Goal: Task Accomplishment & Management: Complete application form

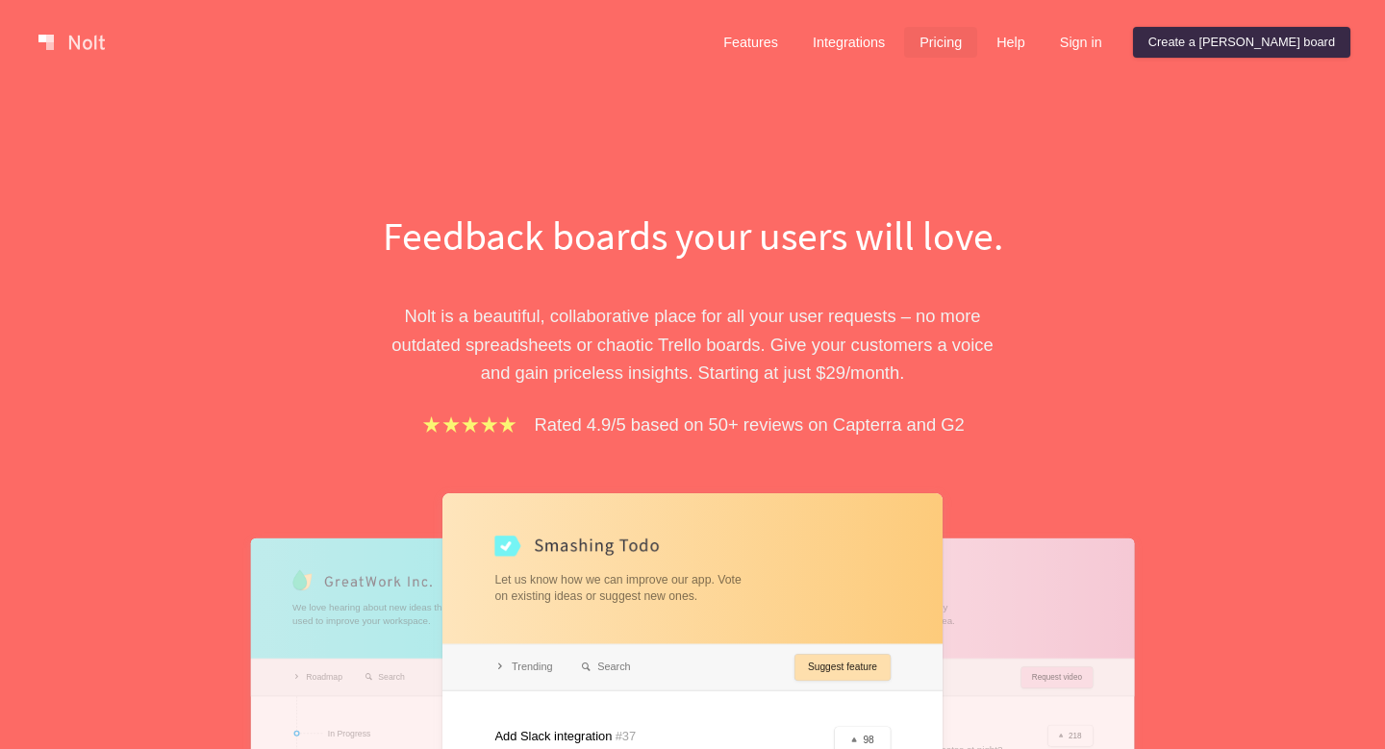
click at [977, 47] on link "Pricing" at bounding box center [940, 42] width 73 height 31
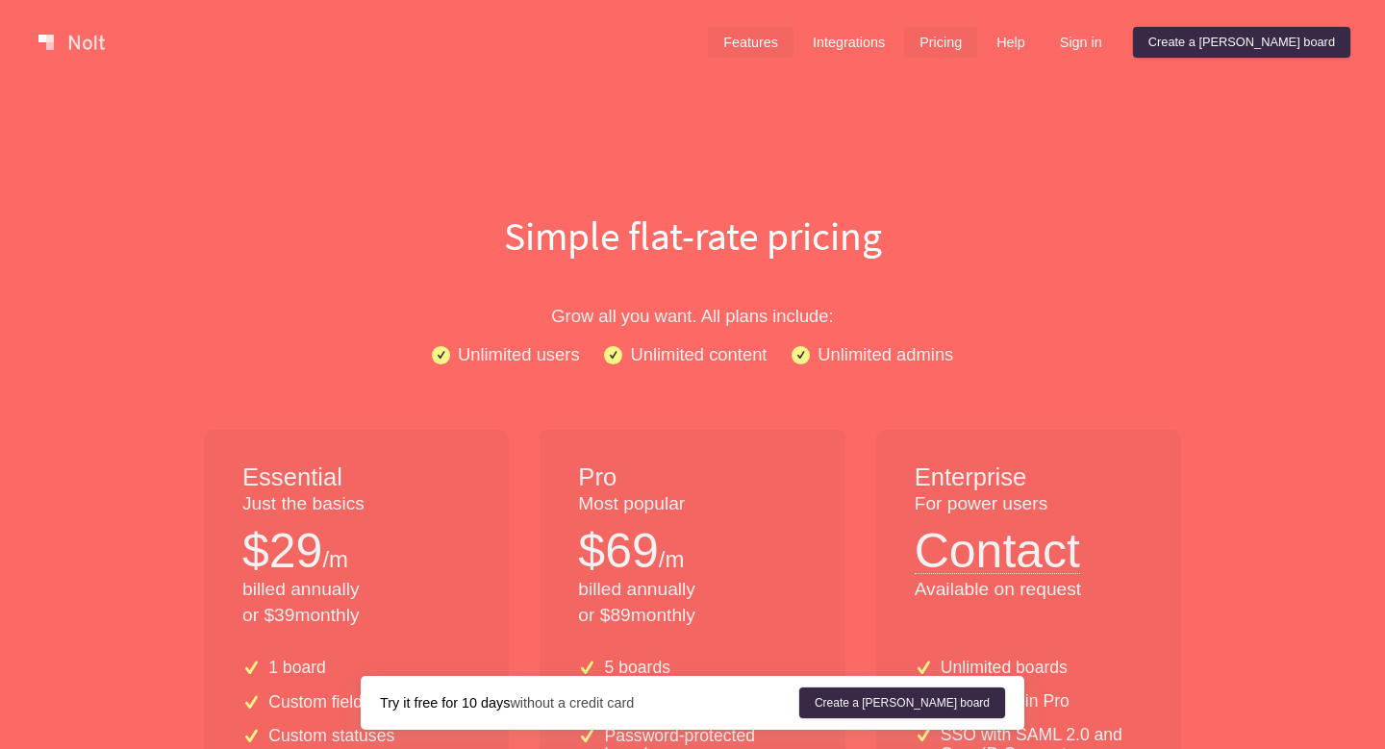
click at [793, 34] on link "Features" at bounding box center [751, 42] width 86 height 31
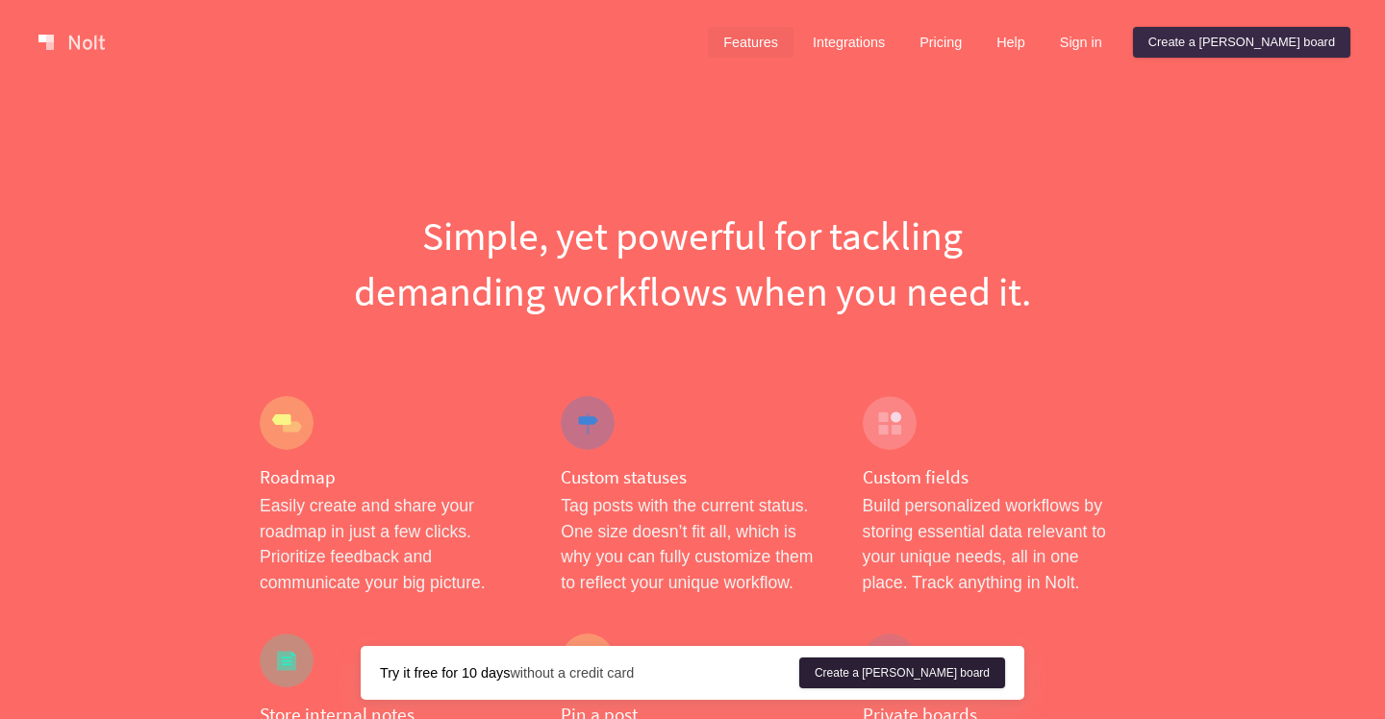
click at [929, 666] on link "Create a [PERSON_NAME] board" at bounding box center [902, 673] width 206 height 31
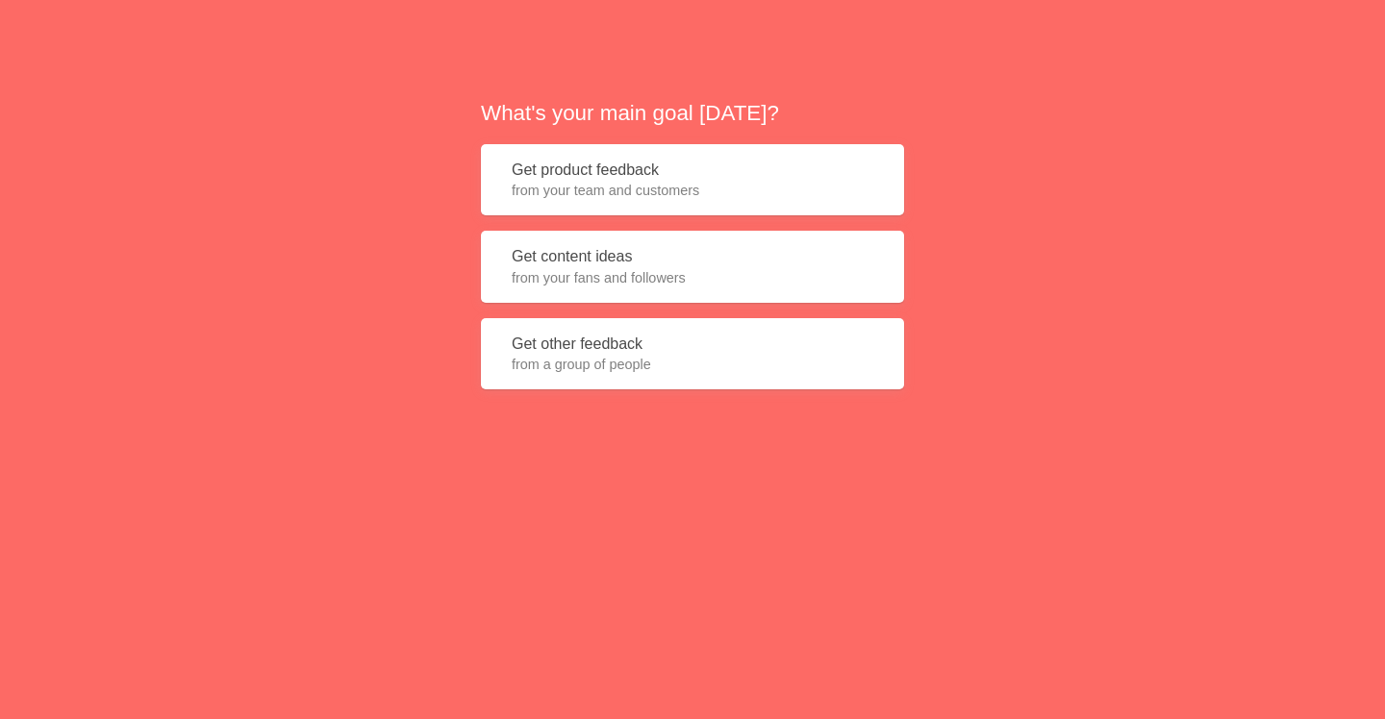
click at [632, 163] on button "Get product feedback from your team and customers" at bounding box center [692, 180] width 423 height 72
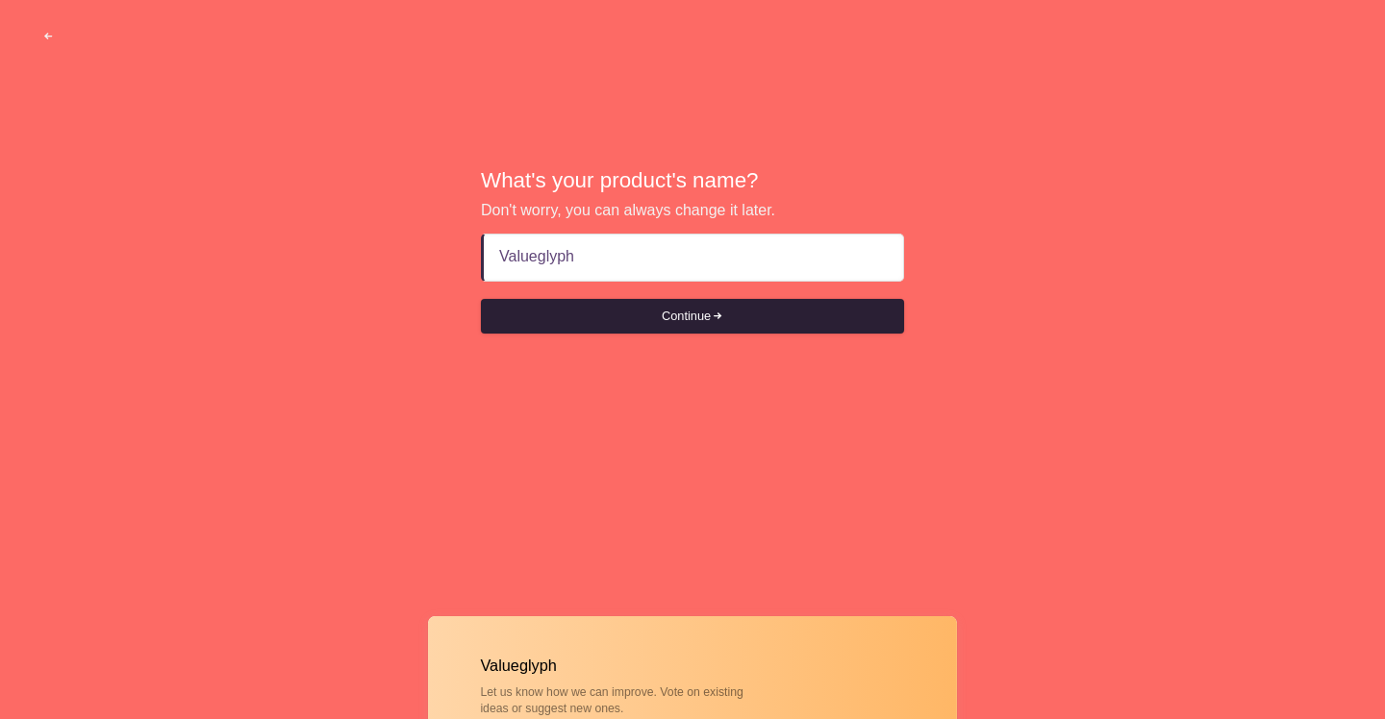
click at [646, 314] on button "Continue" at bounding box center [692, 316] width 423 height 35
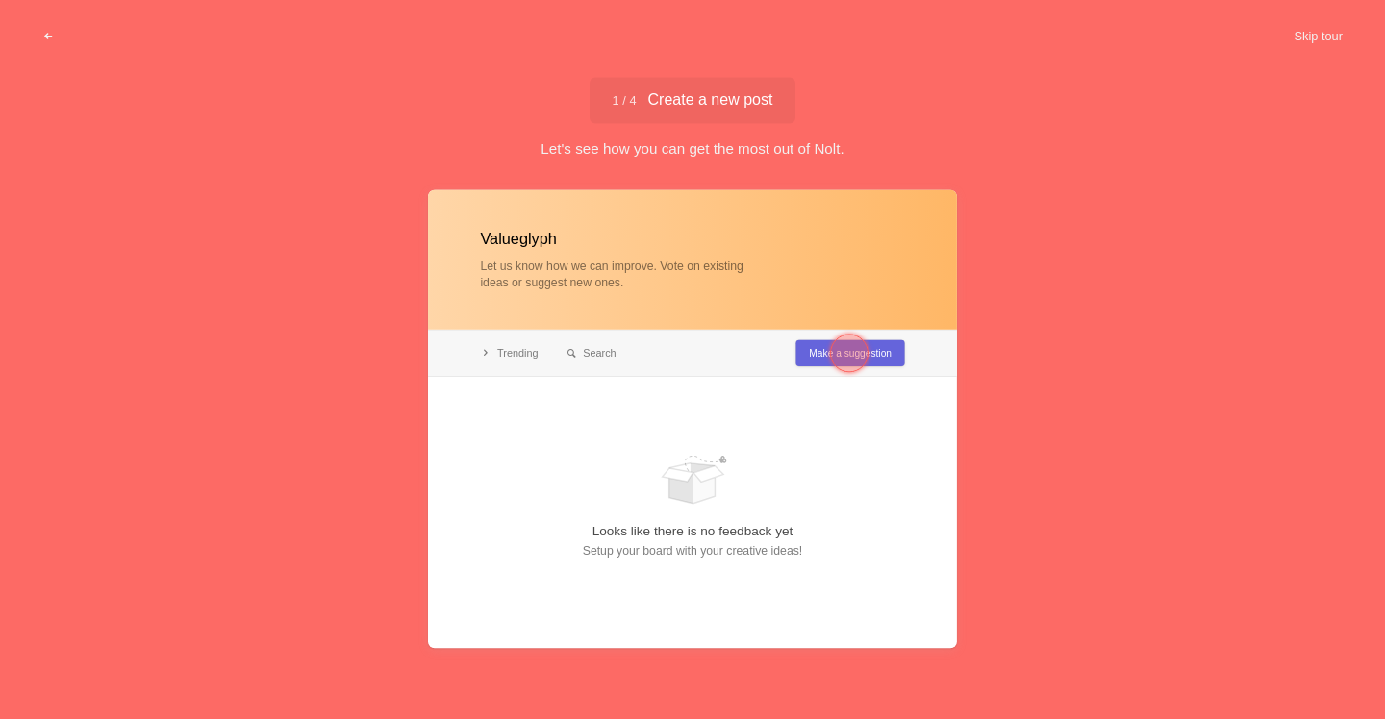
type input "Valueglyph"
click at [833, 352] on div at bounding box center [849, 353] width 38 height 38
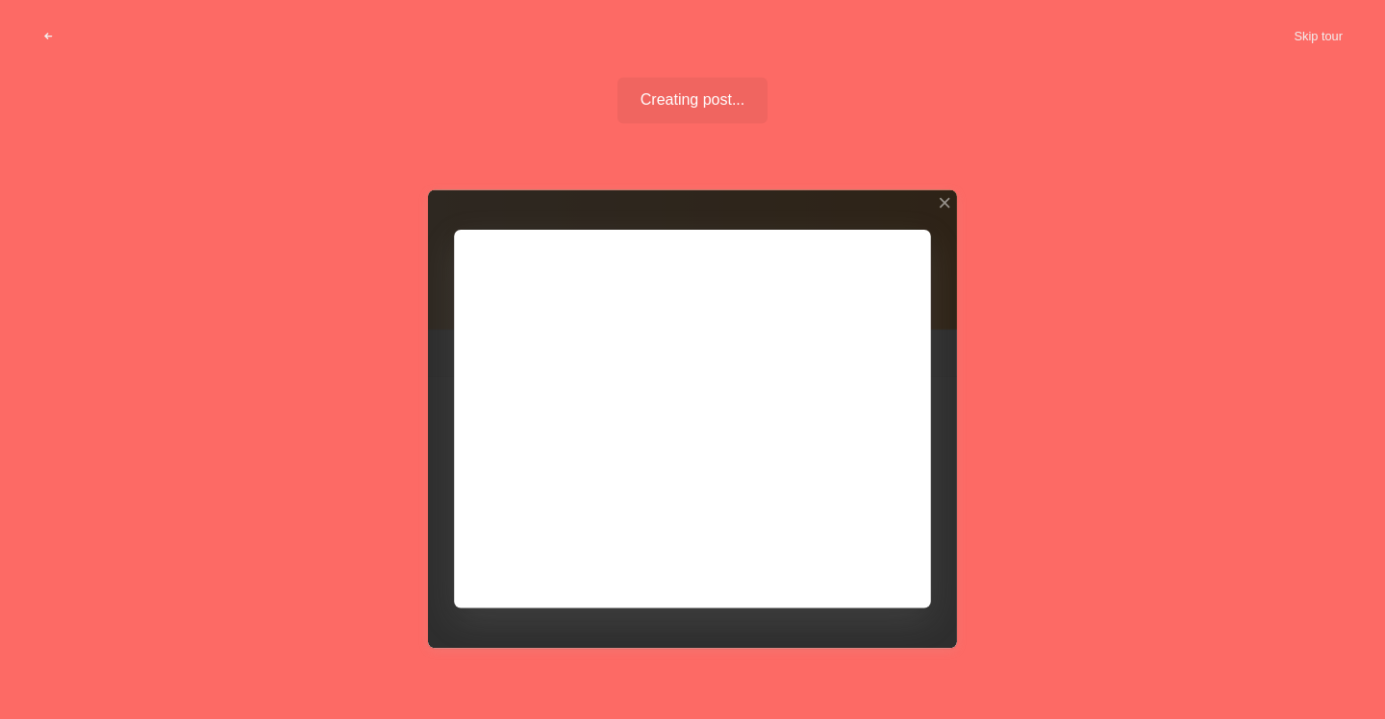
click at [1052, 240] on div "Valueglyph Let us know how we can improve. Vote on existing ideas or suggest ne…" at bounding box center [692, 459] width 1385 height 540
click at [828, 431] on div at bounding box center [692, 418] width 529 height 459
click at [842, 552] on div at bounding box center [692, 418] width 529 height 459
click at [1313, 35] on button "Skip tour" at bounding box center [1317, 36] width 95 height 35
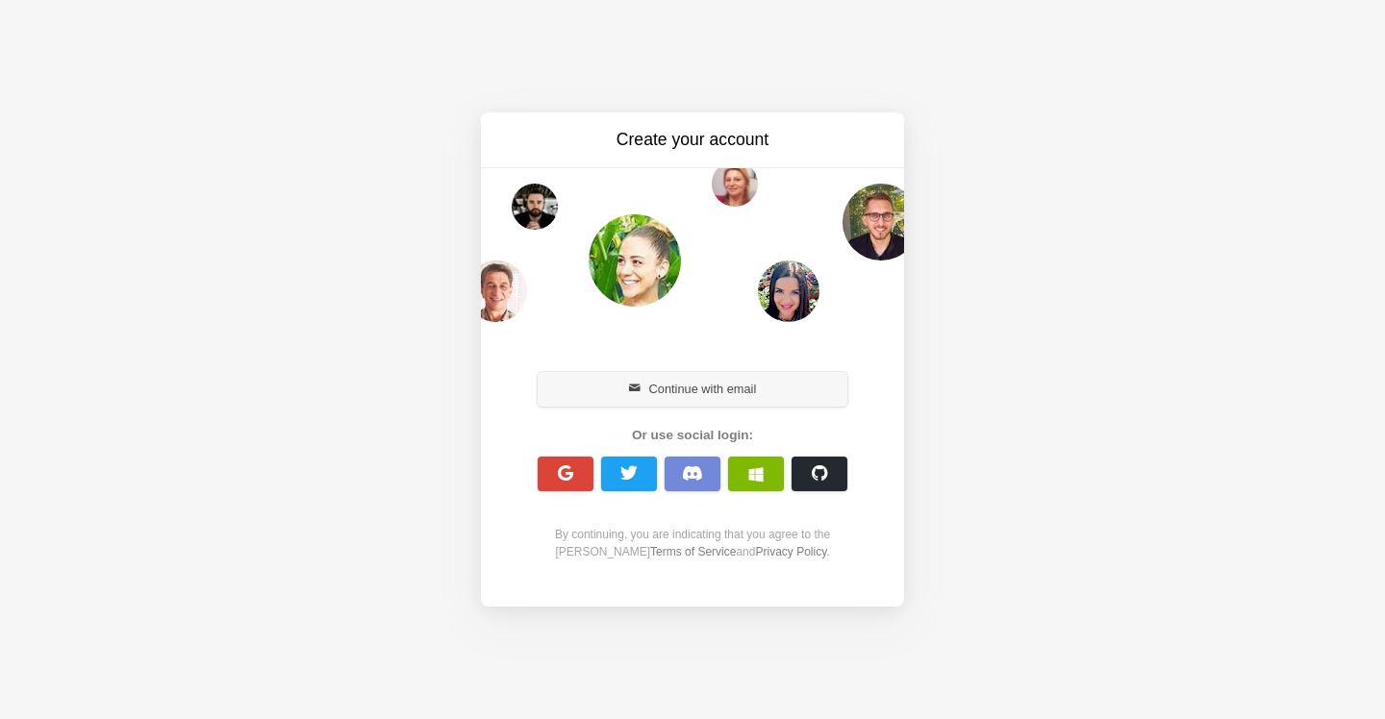
click at [725, 383] on button "Continue with email" at bounding box center [693, 389] width 310 height 35
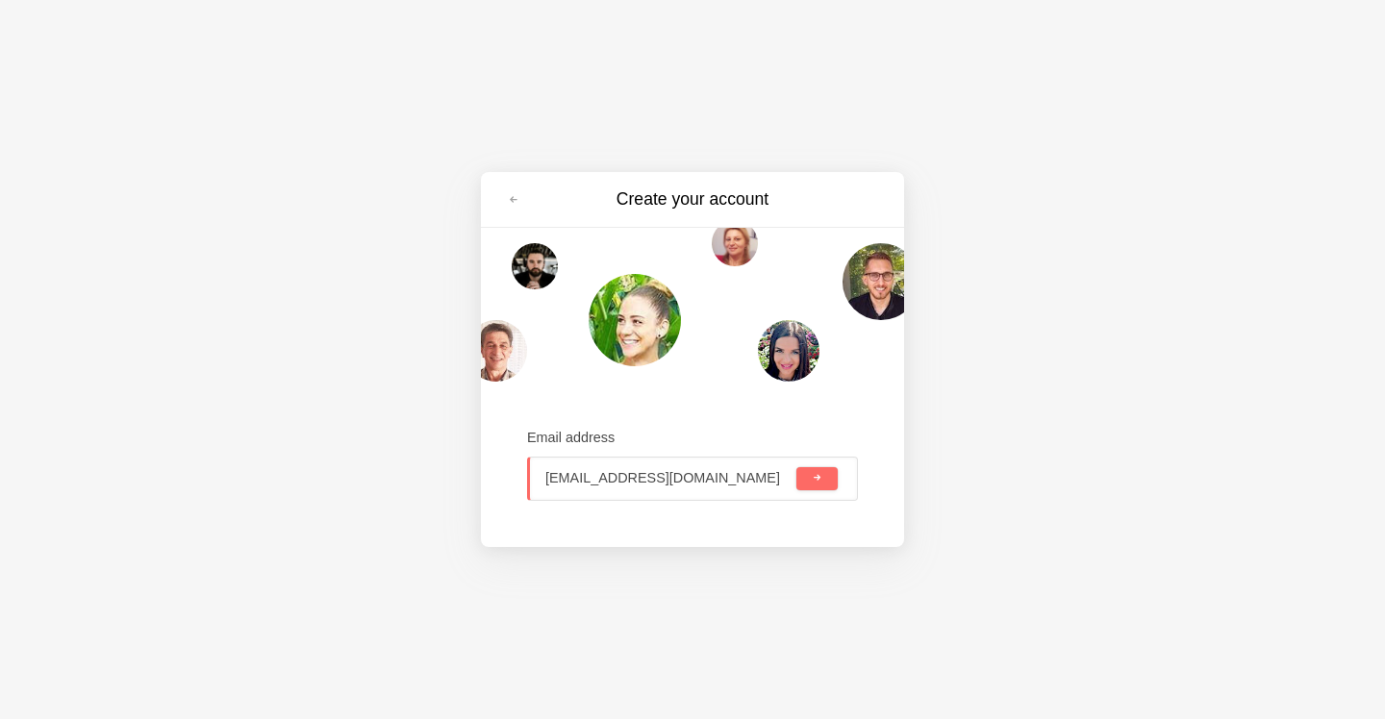
type input "[EMAIL_ADDRESS][DOMAIN_NAME]"
click at [968, 474] on div "Create your account Email address [EMAIL_ADDRESS][DOMAIN_NAME]" at bounding box center [692, 359] width 1385 height 719
click at [818, 480] on span "submit" at bounding box center [817, 478] width 11 height 11
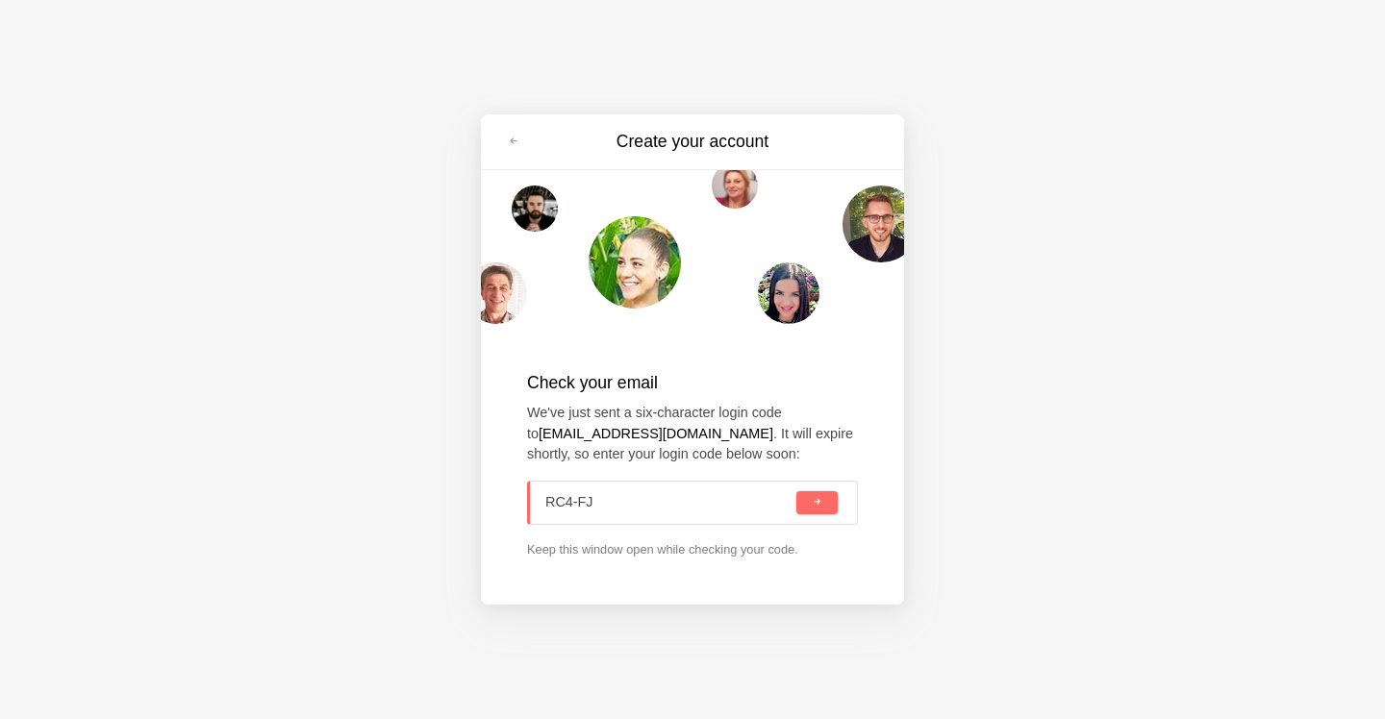
type input "RC4-FJM"
click at [817, 501] on button "submit" at bounding box center [816, 502] width 41 height 23
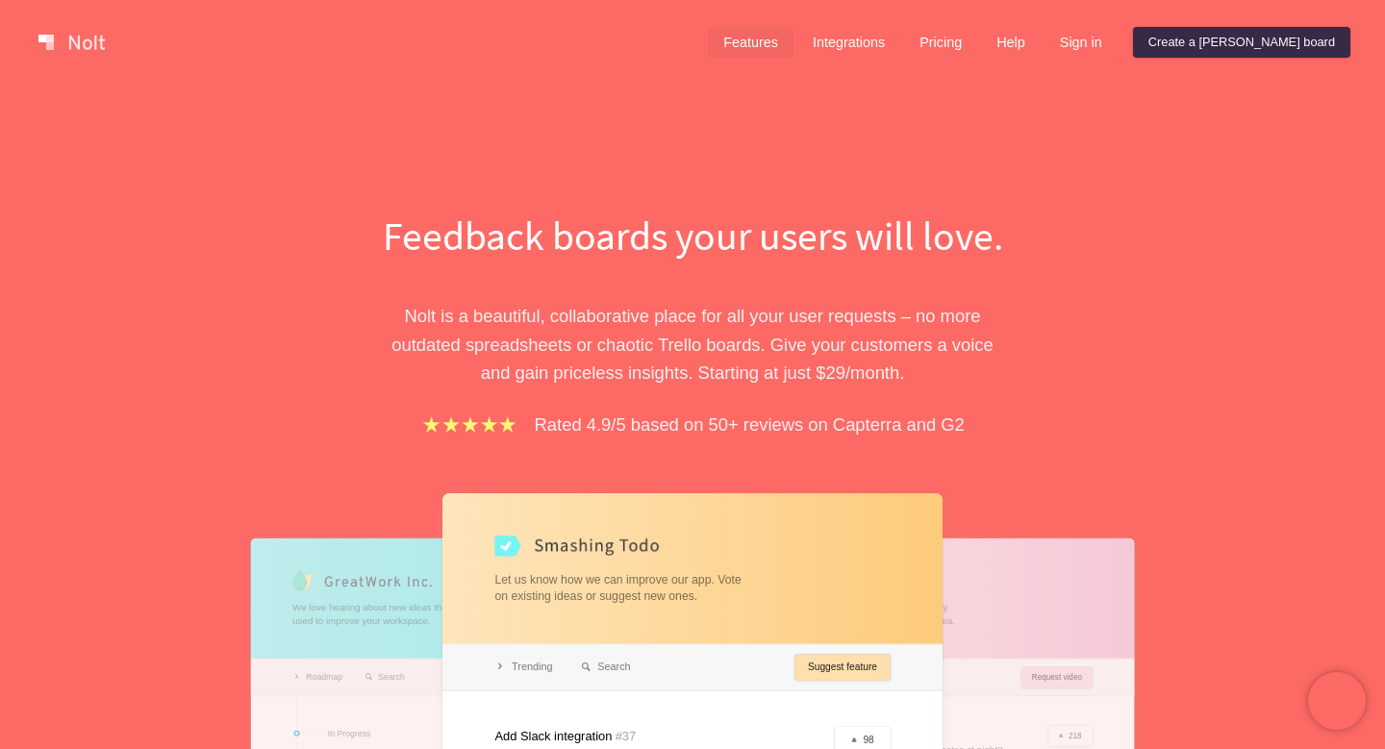
click at [793, 36] on link "Features" at bounding box center [751, 42] width 86 height 31
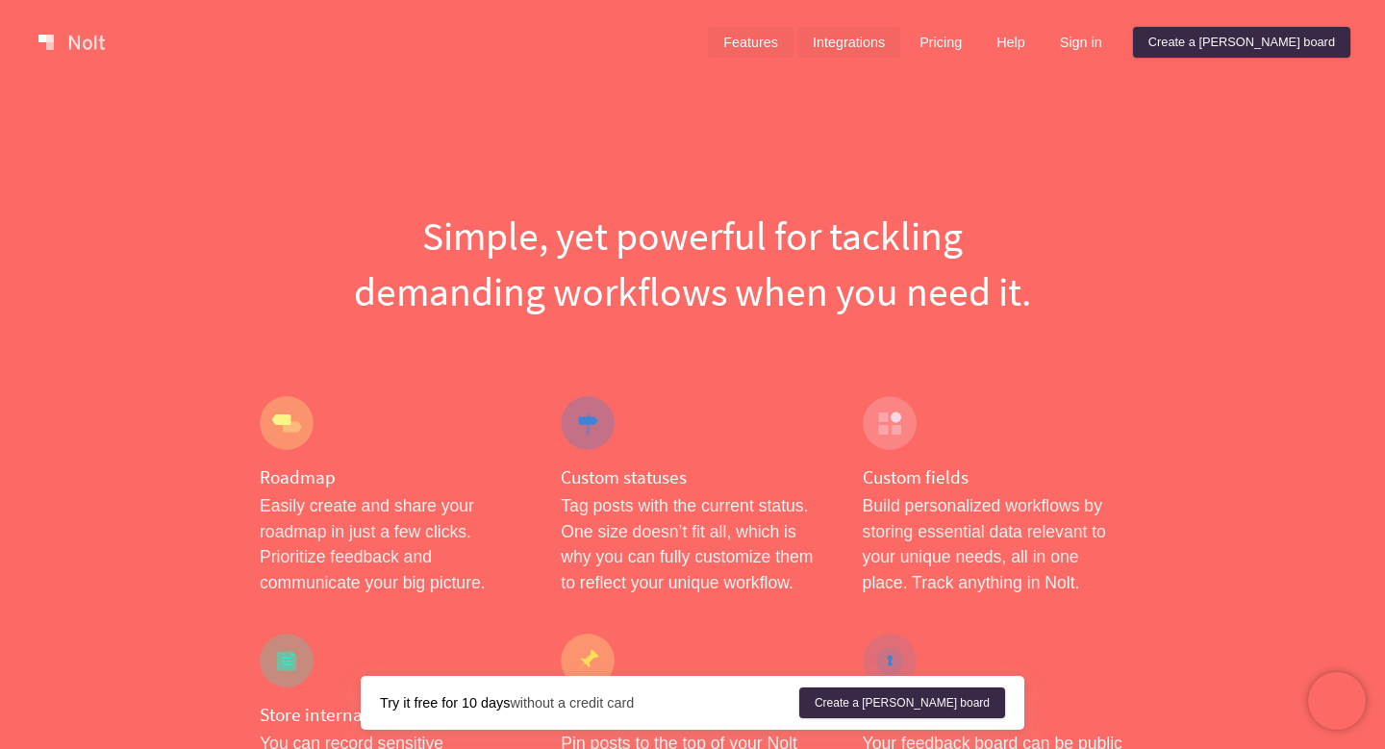
click at [900, 38] on link "Integrations" at bounding box center [848, 42] width 103 height 31
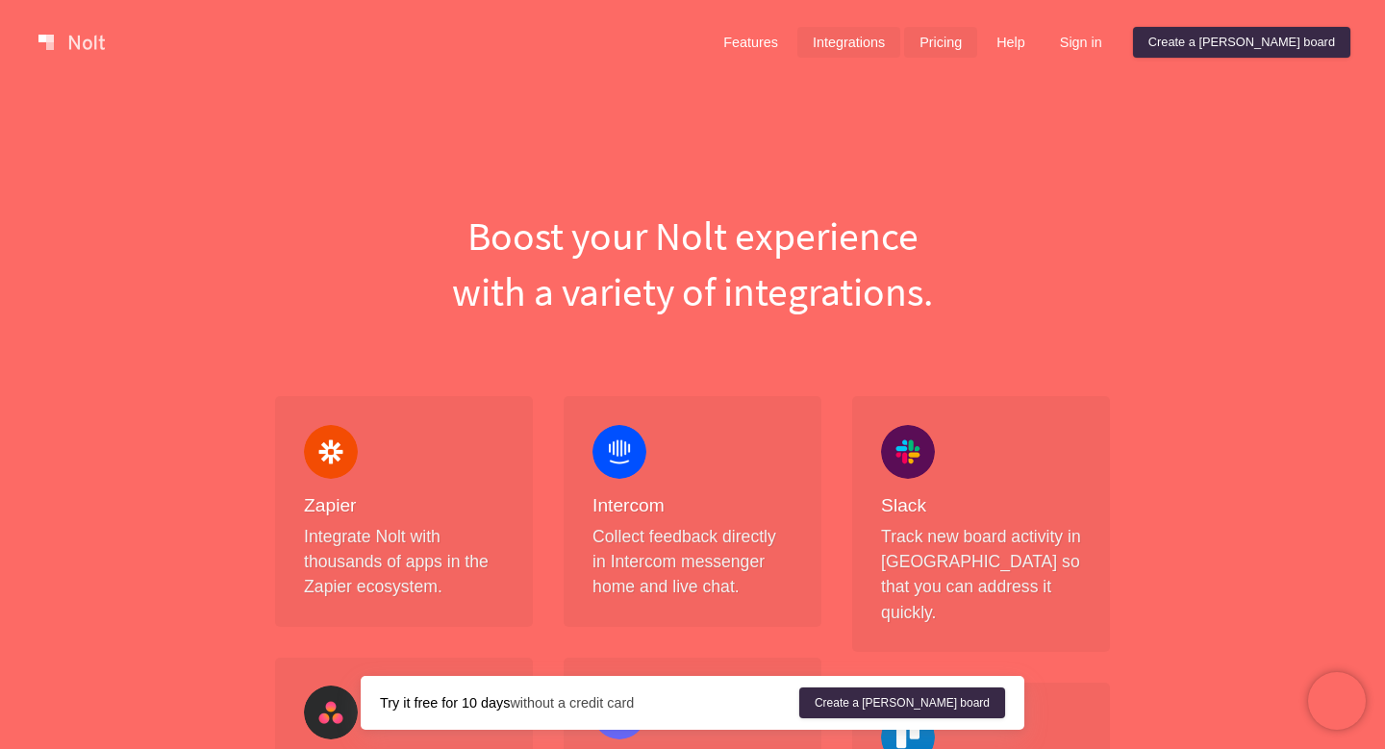
click at [977, 27] on link "Pricing" at bounding box center [940, 42] width 73 height 31
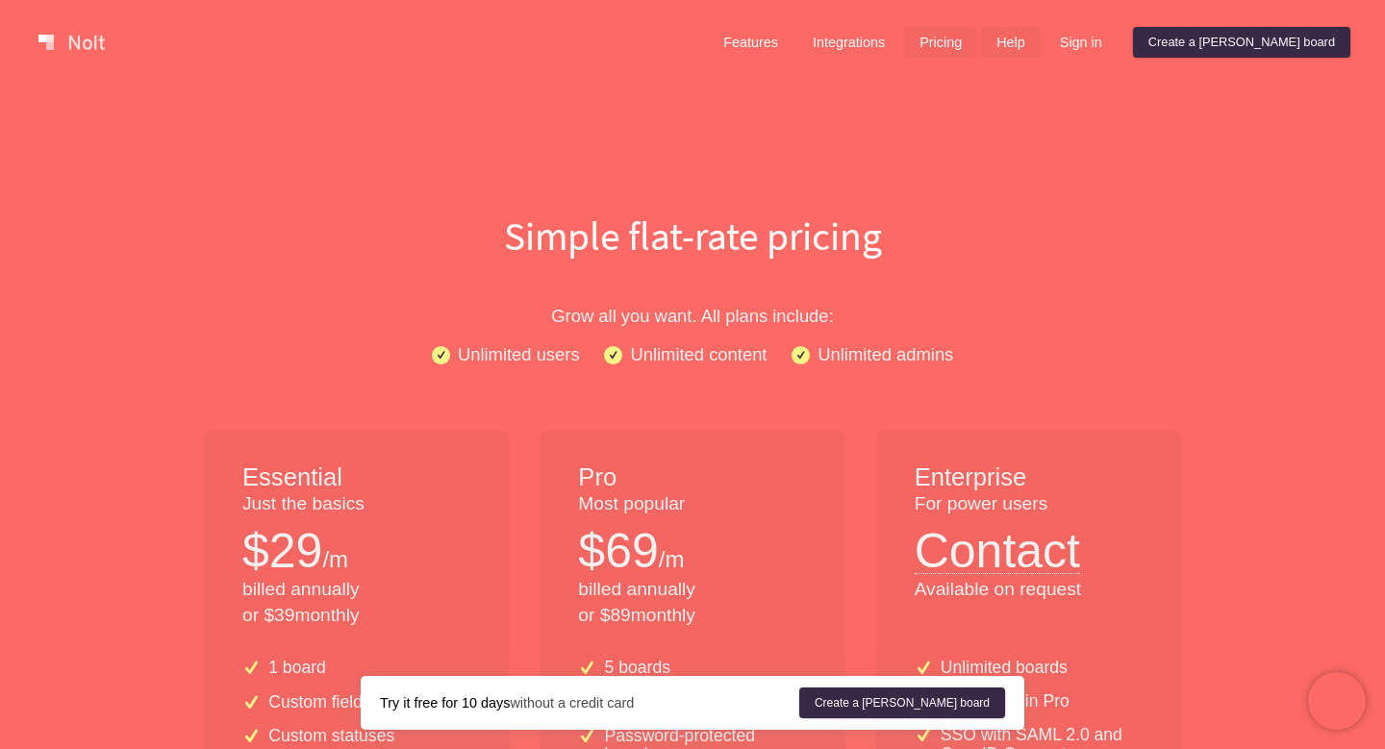
click at [1041, 36] on link "Help" at bounding box center [1011, 42] width 60 height 31
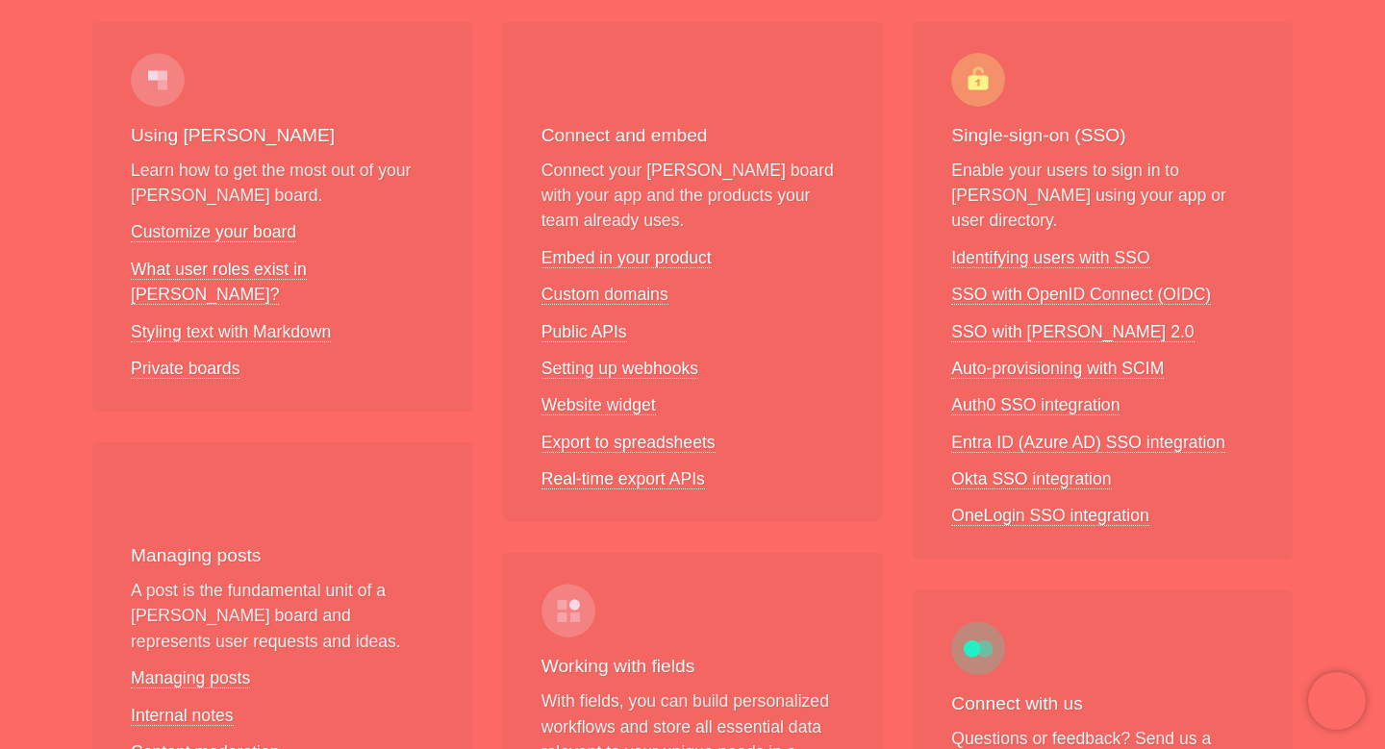
scroll to position [344, 0]
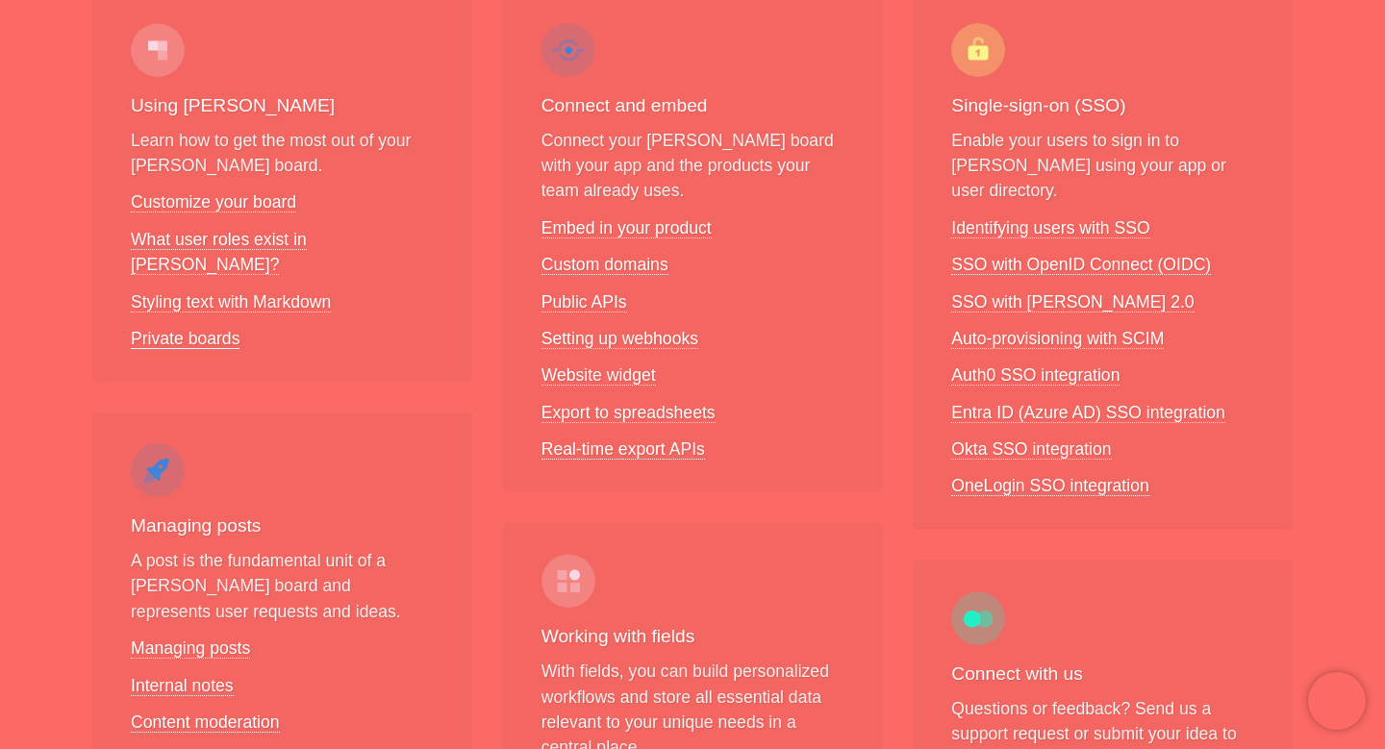
click at [192, 329] on link "Private boards" at bounding box center [185, 339] width 109 height 20
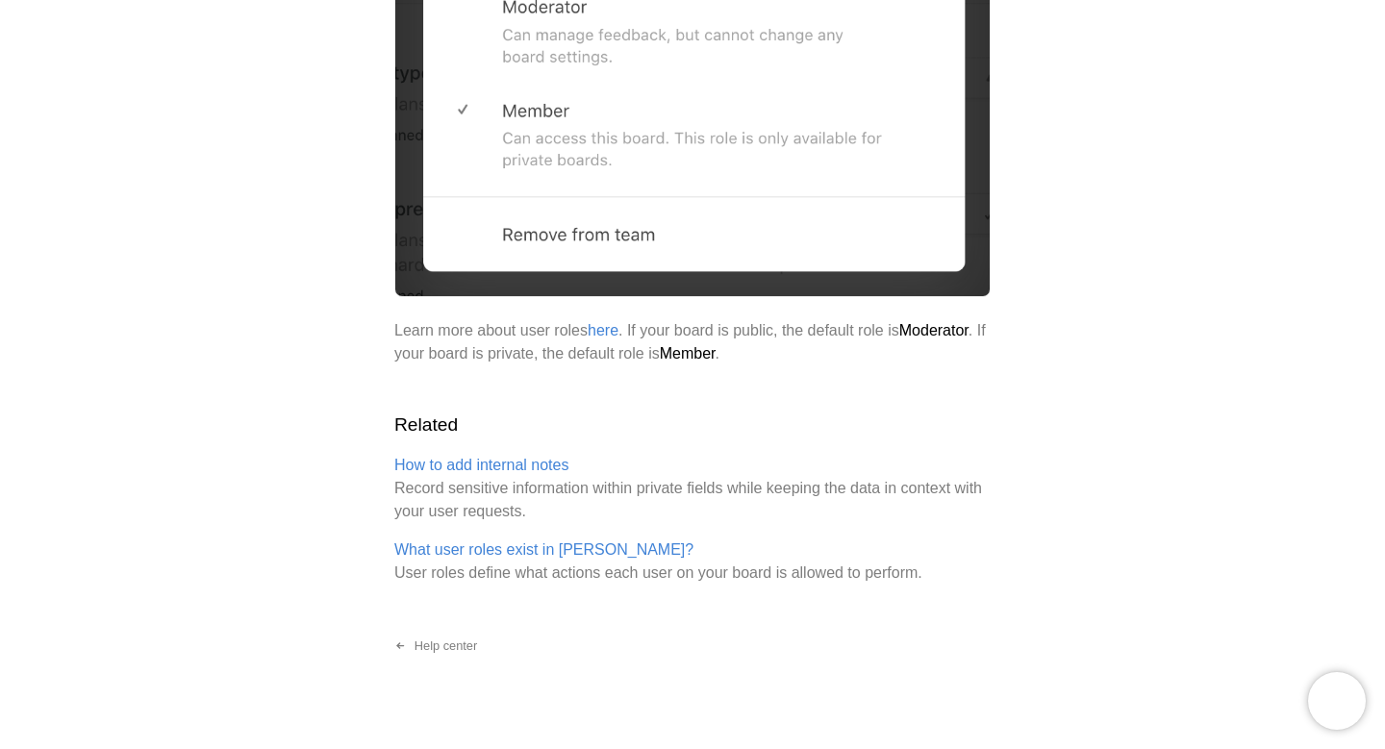
scroll to position [2821, 0]
